Goal: Use online tool/utility: Utilize a website feature to perform a specific function

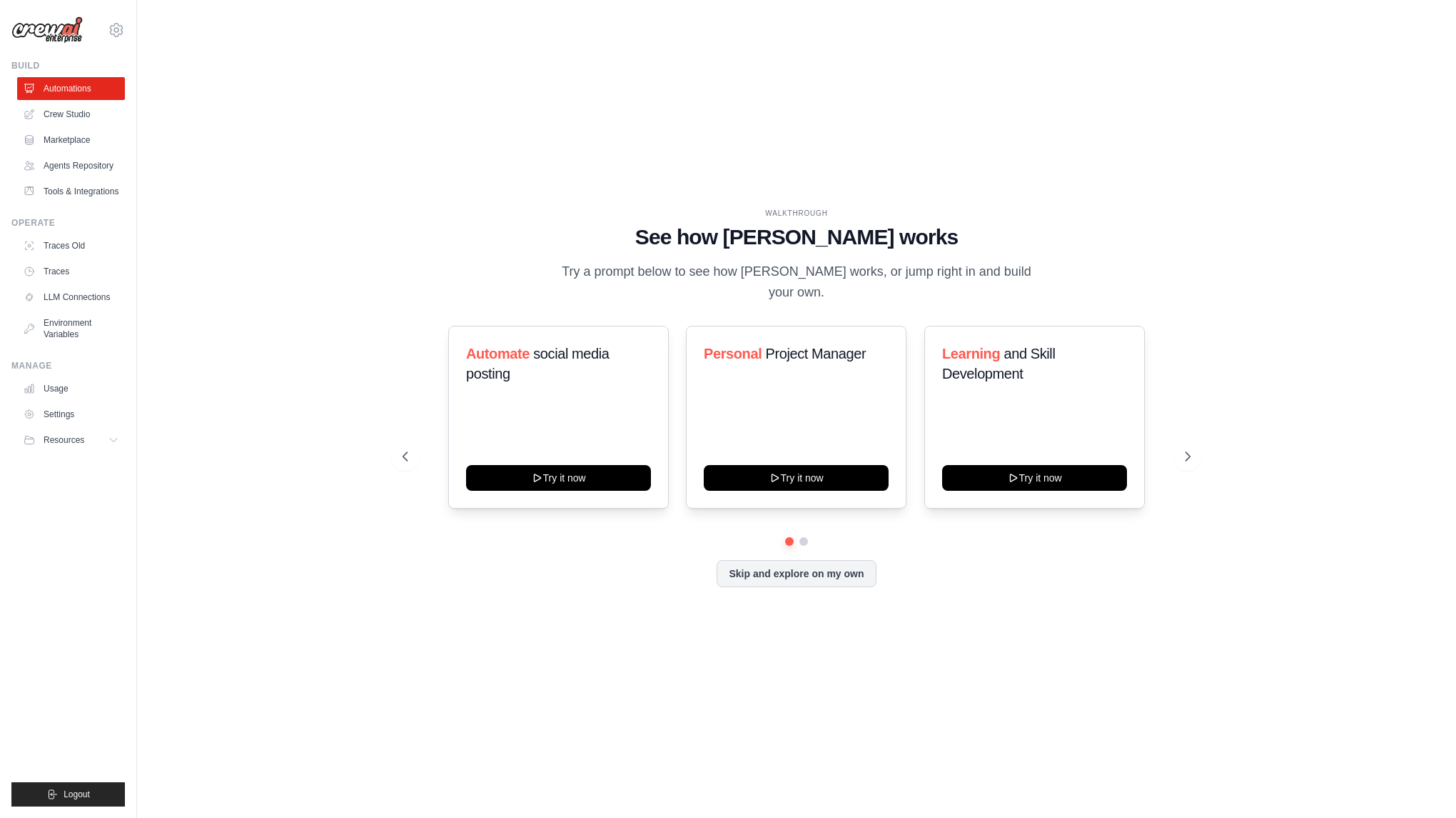
click at [1318, 120] on div "WALKTHROUGH See how [PERSON_NAME] works Try a prompt below to see how [PERSON_N…" at bounding box center [797, 409] width 1273 height 789
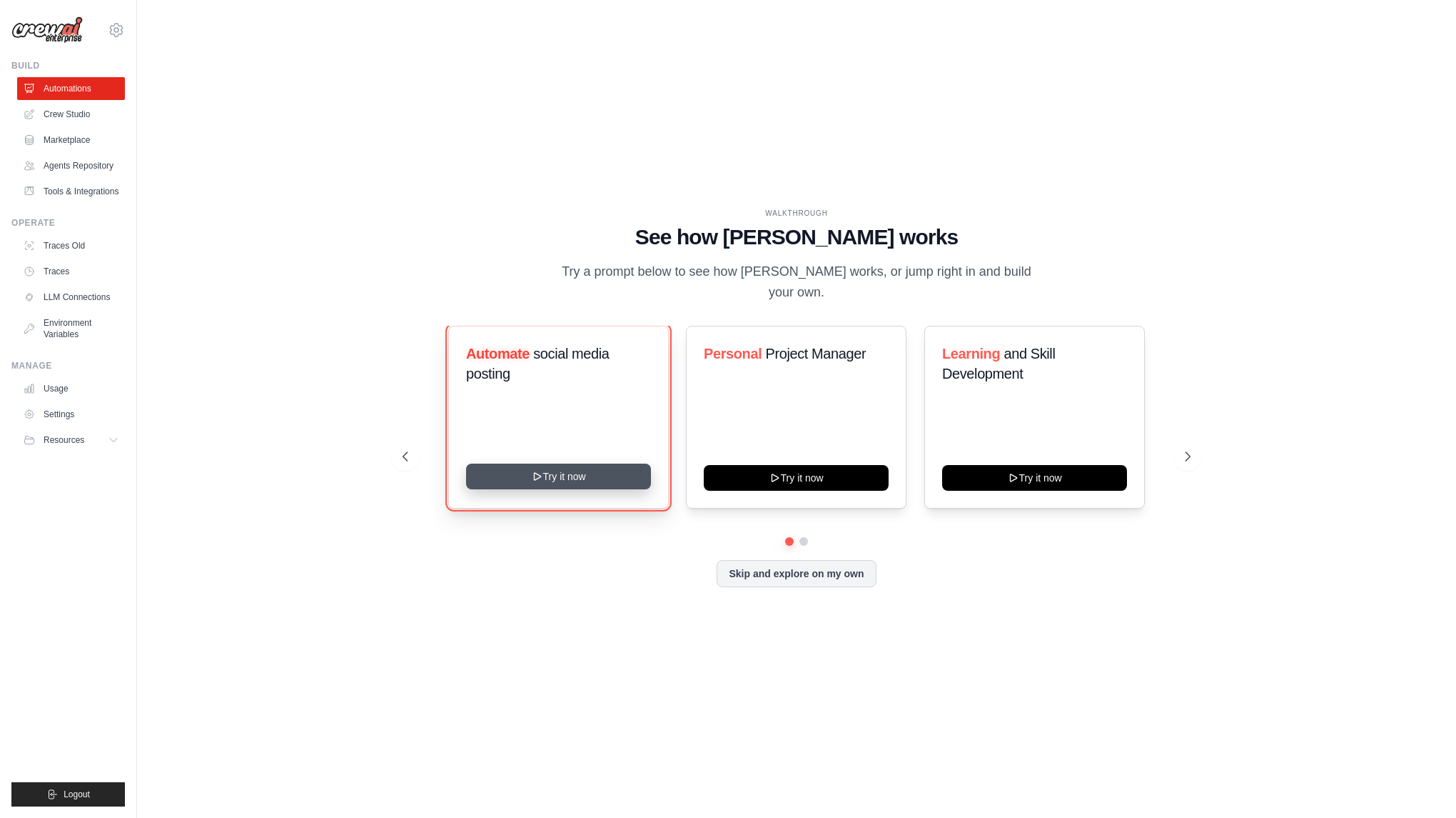
click at [580, 484] on button "Try it now" at bounding box center [558, 477] width 185 height 26
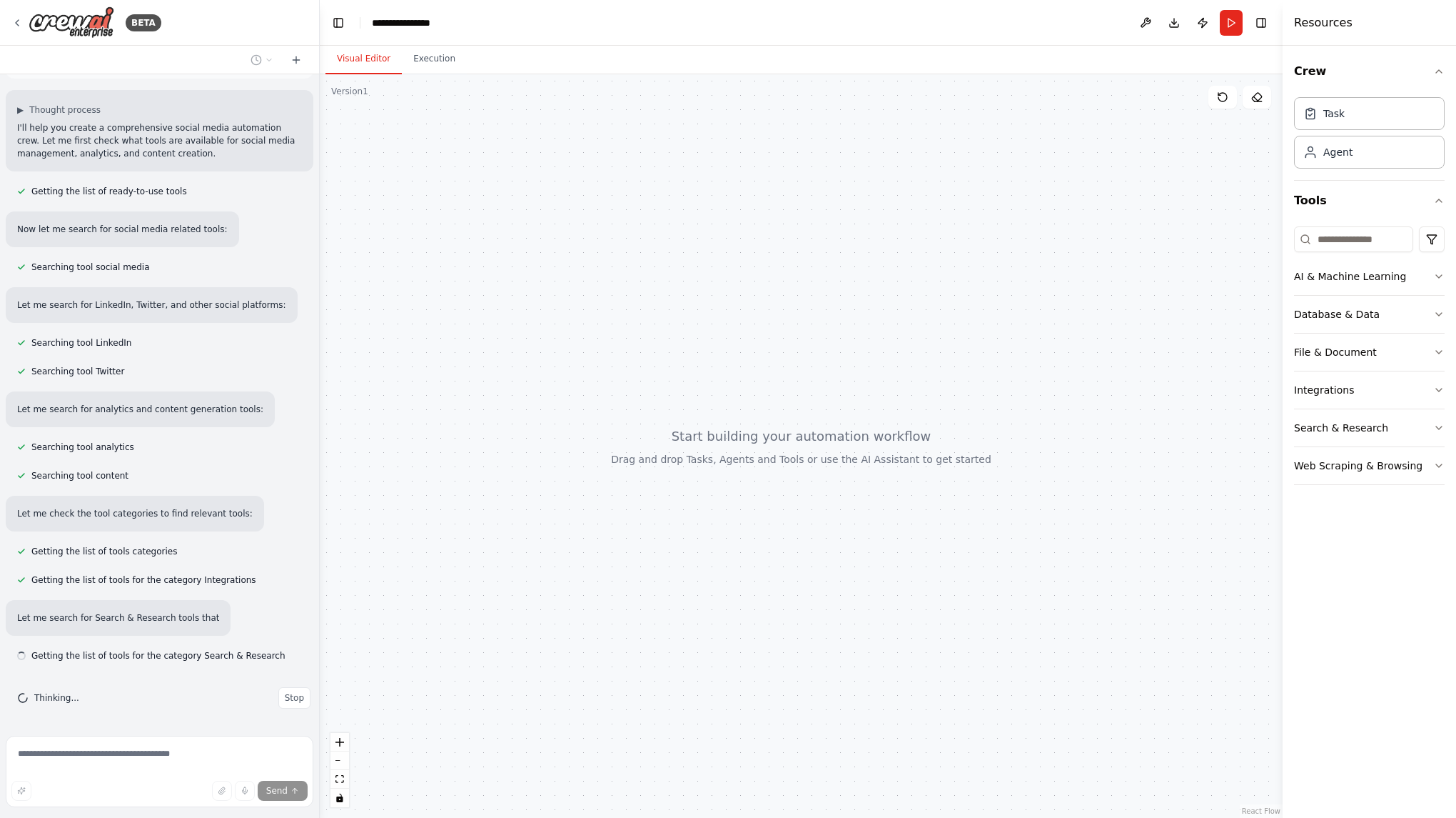
scroll to position [94, 0]
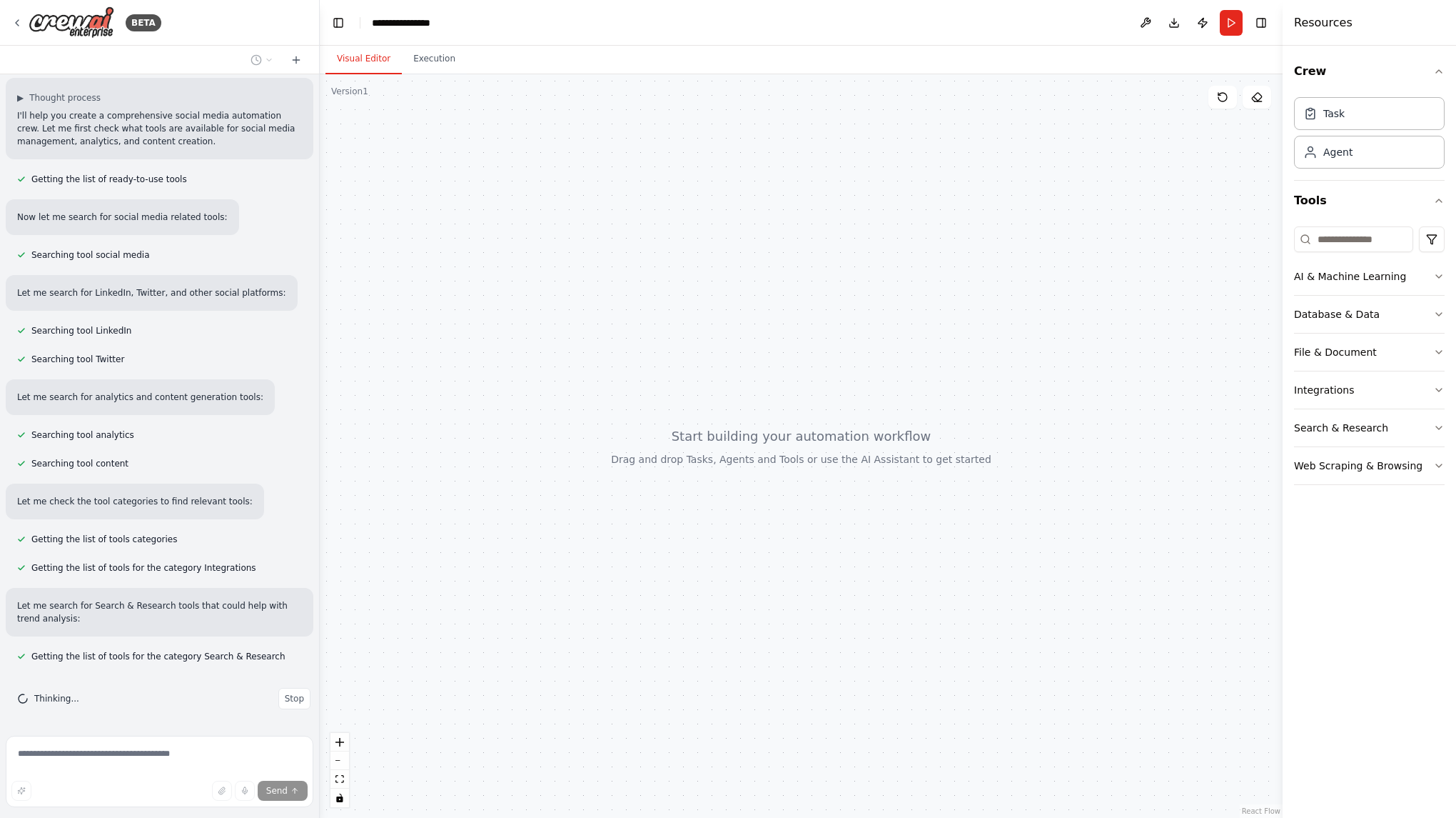
click at [1239, 297] on div at bounding box center [801, 446] width 963 height 743
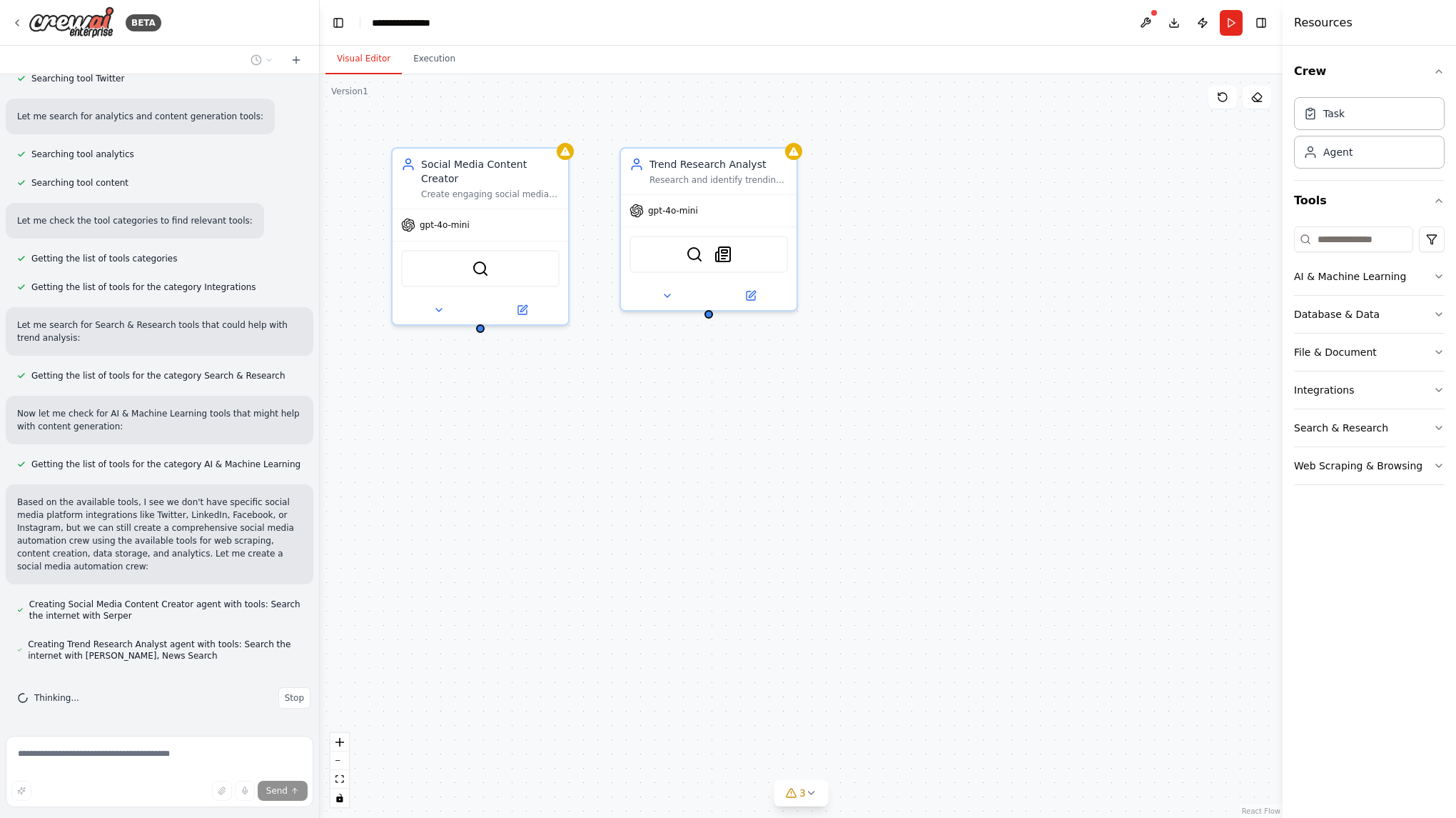
scroll to position [414, 0]
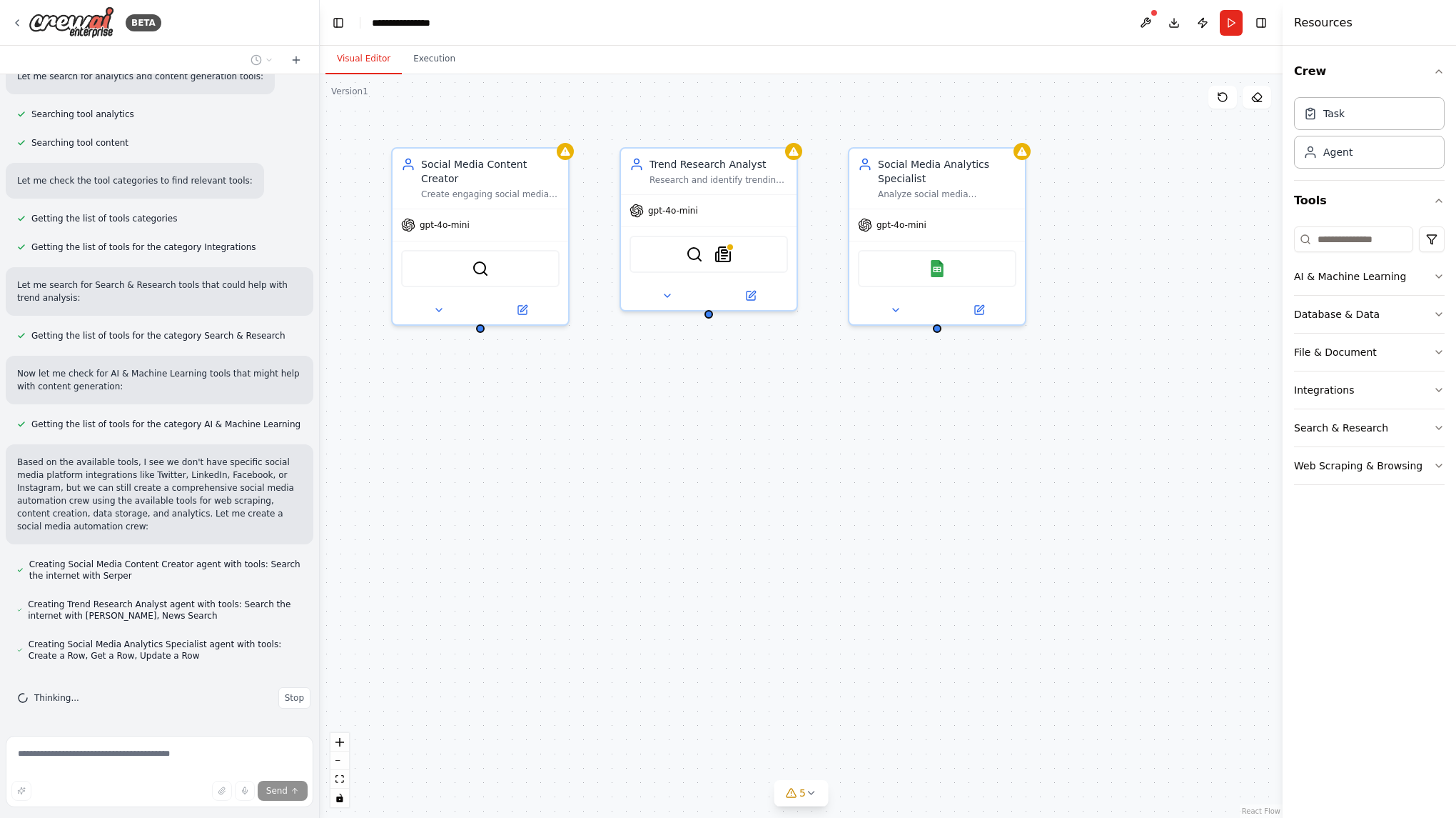
click at [750, 566] on div "Social Media Content Creator Create engaging social media content for {company_…" at bounding box center [801, 446] width 963 height 743
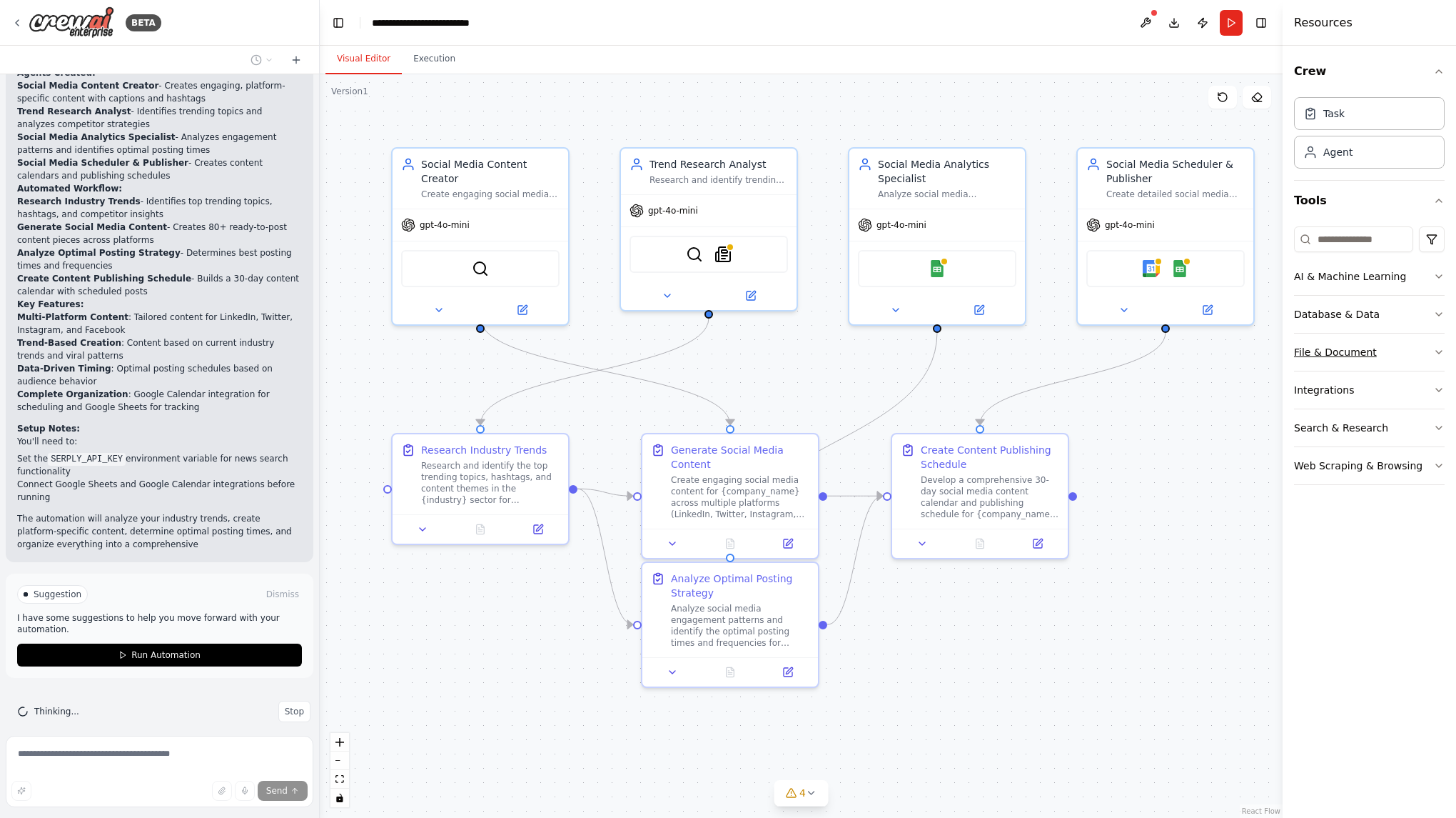
scroll to position [1384, 0]
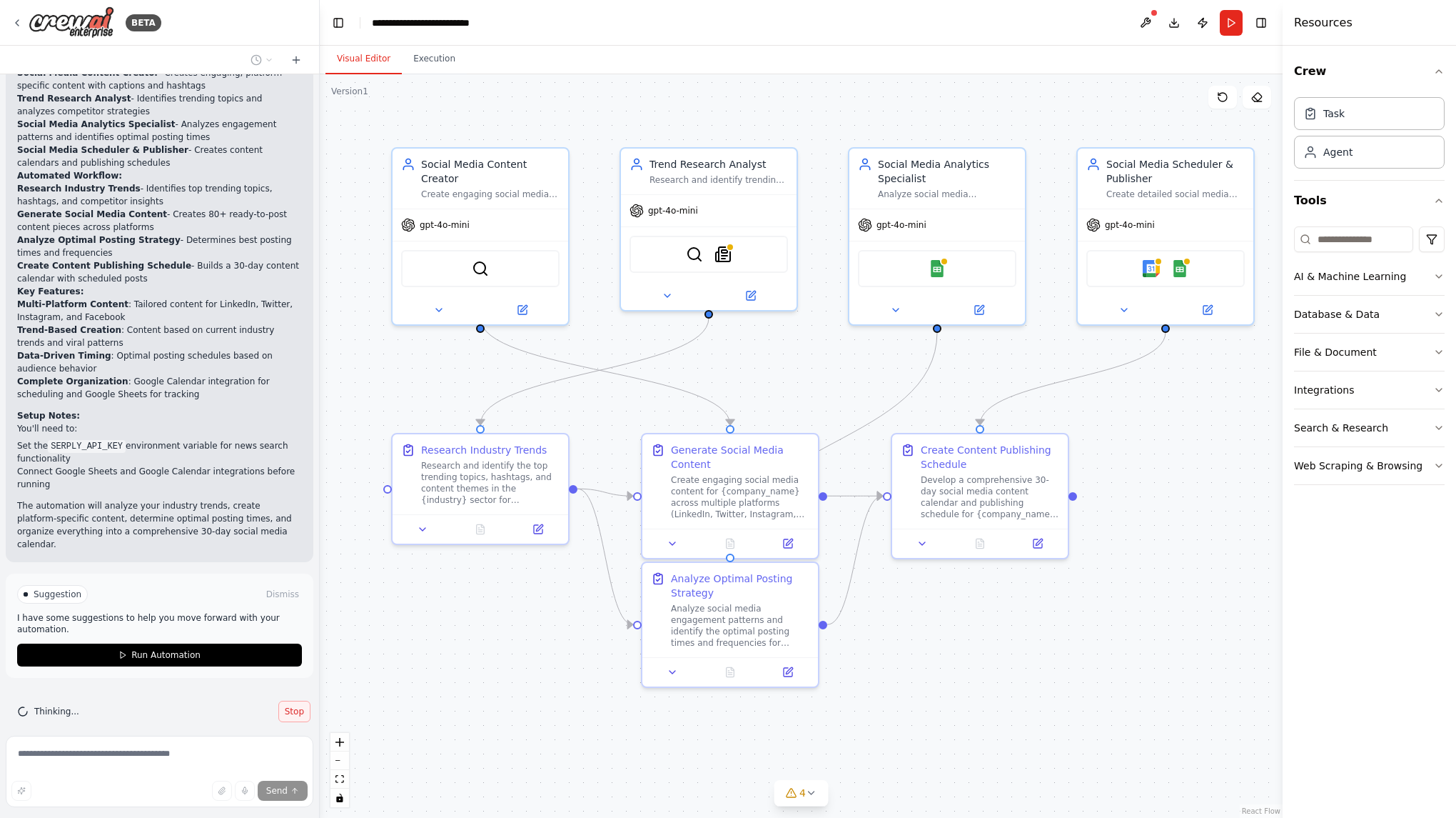
click at [279, 700] on button "Stop" at bounding box center [295, 711] width 32 height 22
click at [285, 706] on span "Stop" at bounding box center [295, 711] width 19 height 11
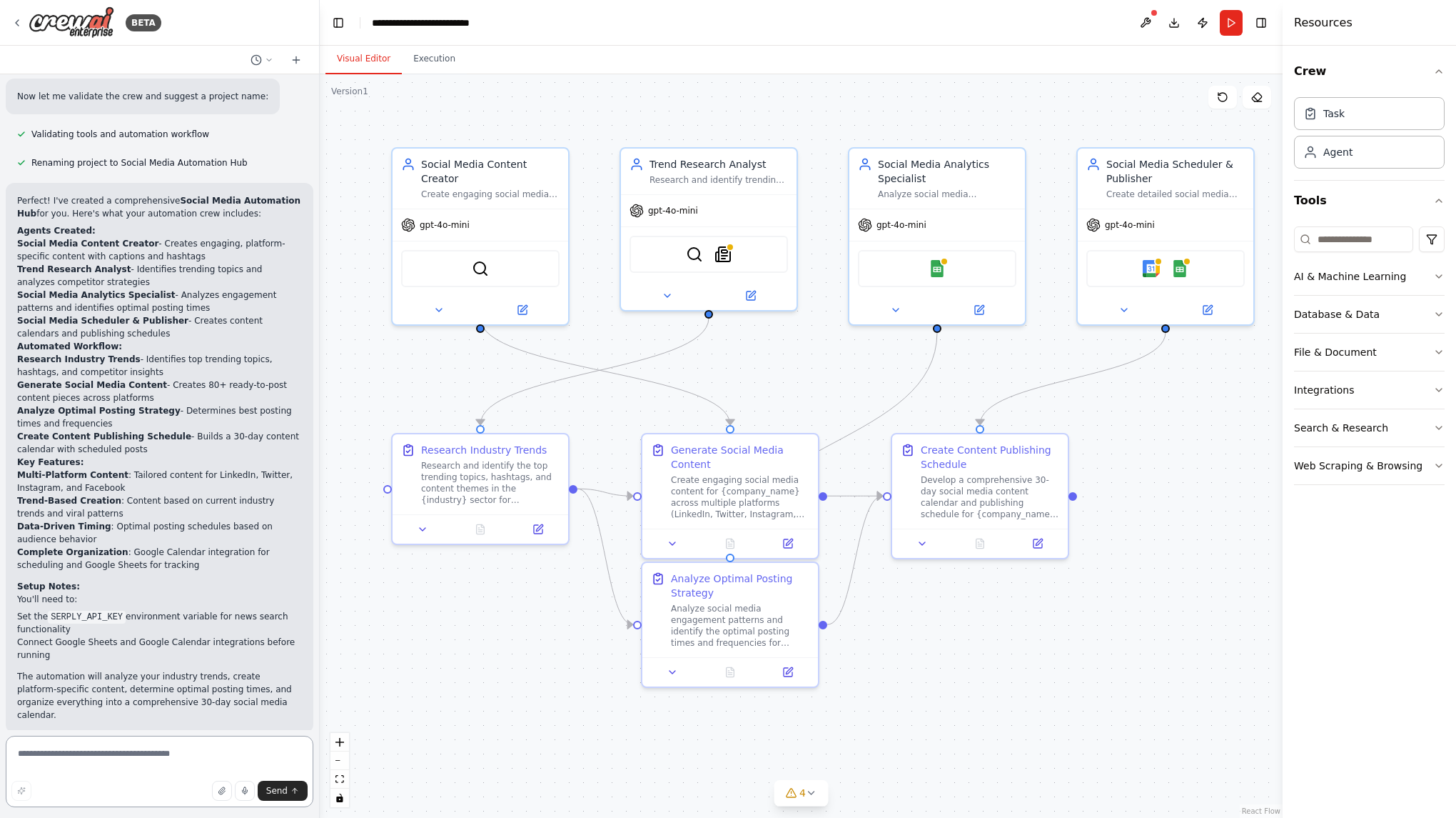
type textarea "**********"
